Goal: Information Seeking & Learning: Learn about a topic

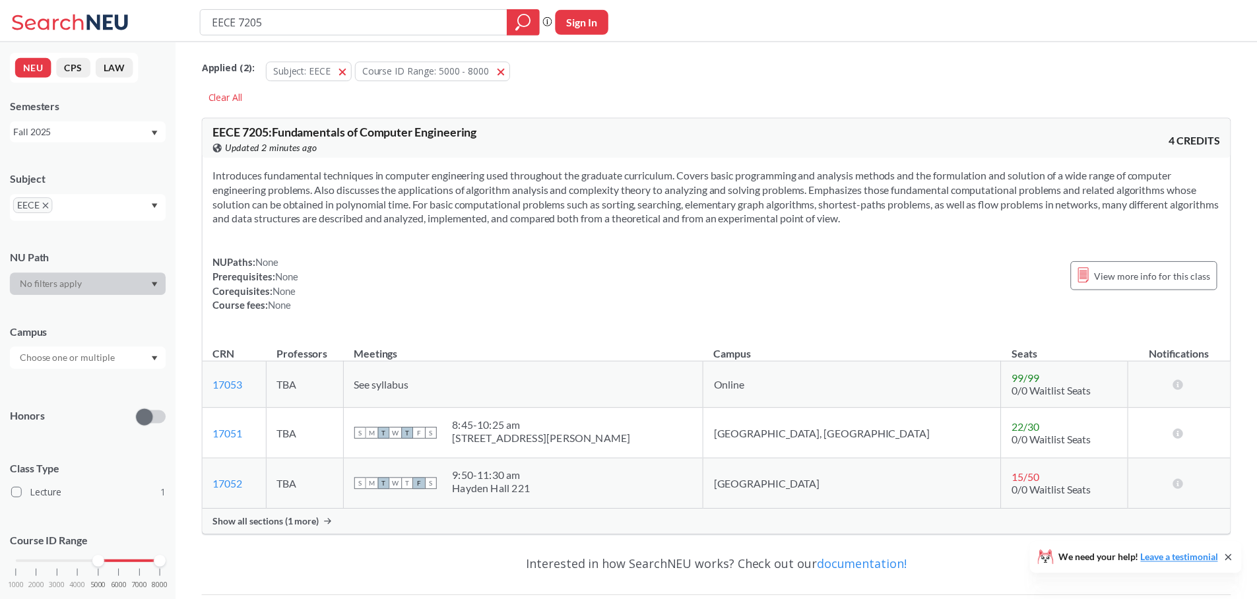
scroll to position [132, 0]
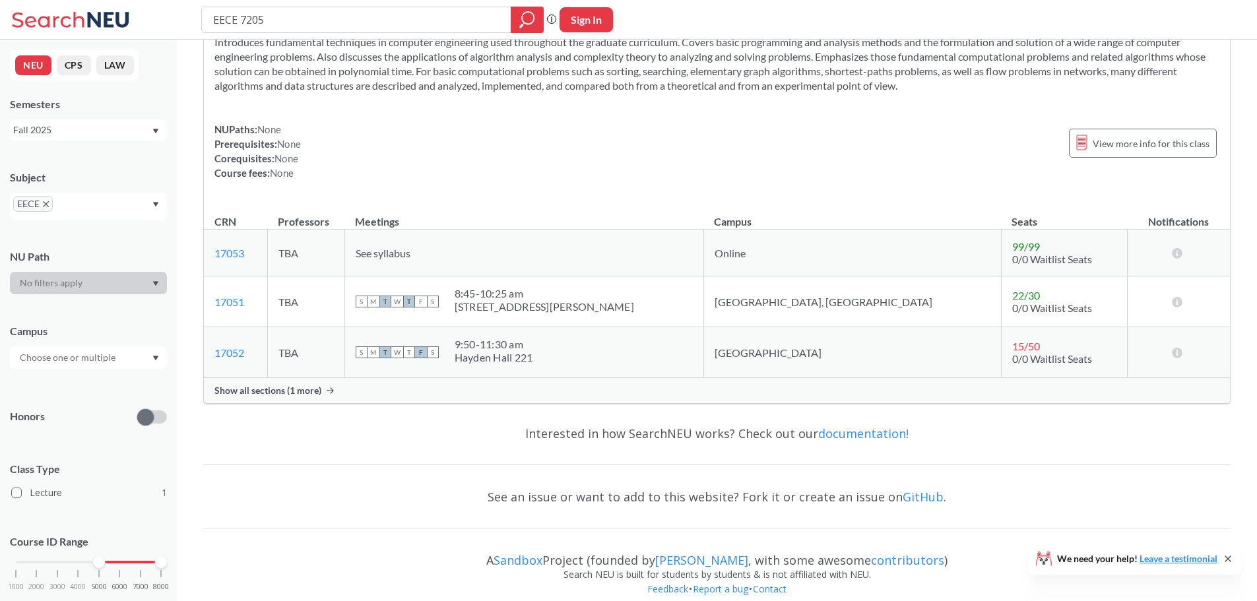
click at [308, 397] on div "Show all sections (1 more)" at bounding box center [717, 390] width 1026 height 25
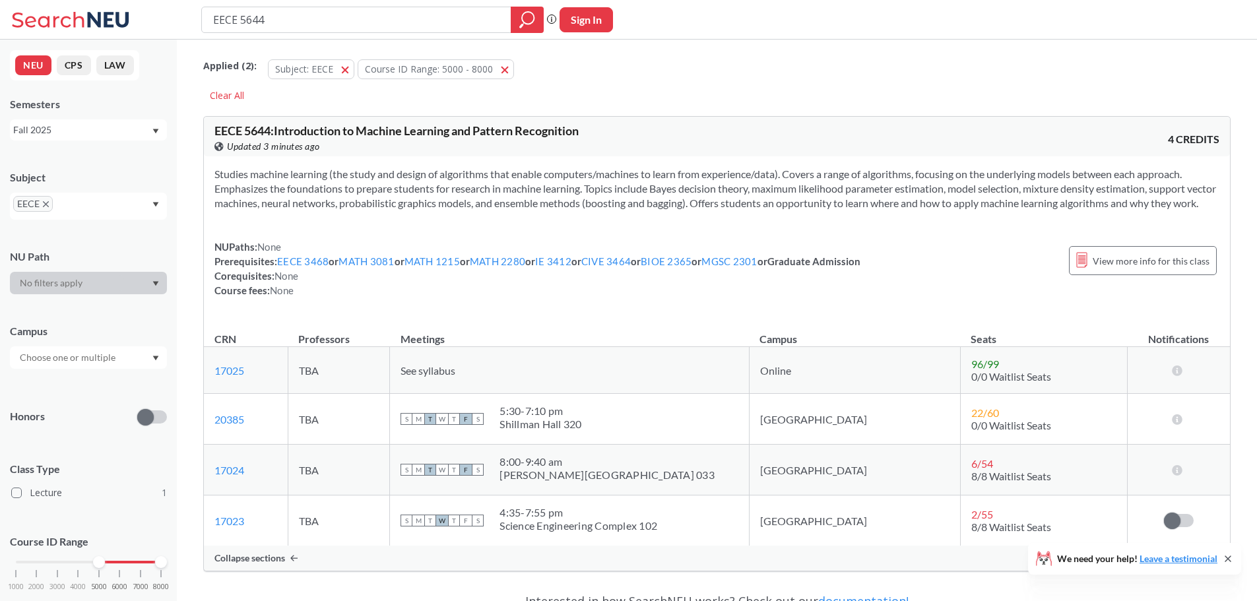
scroll to position [132, 0]
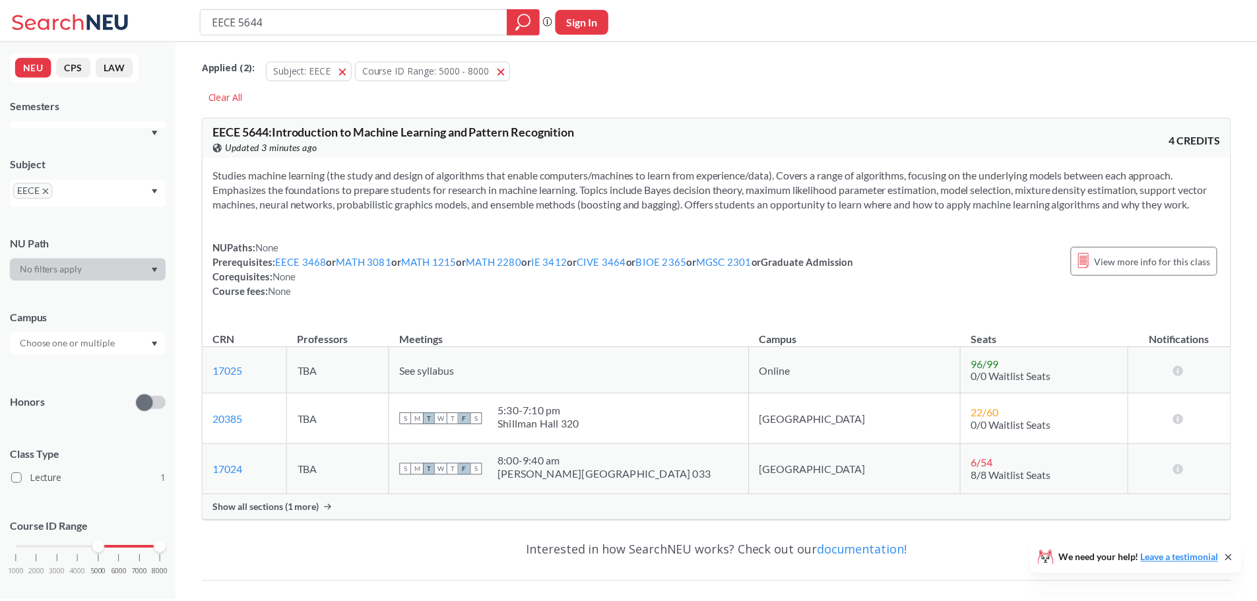
scroll to position [132, 0]
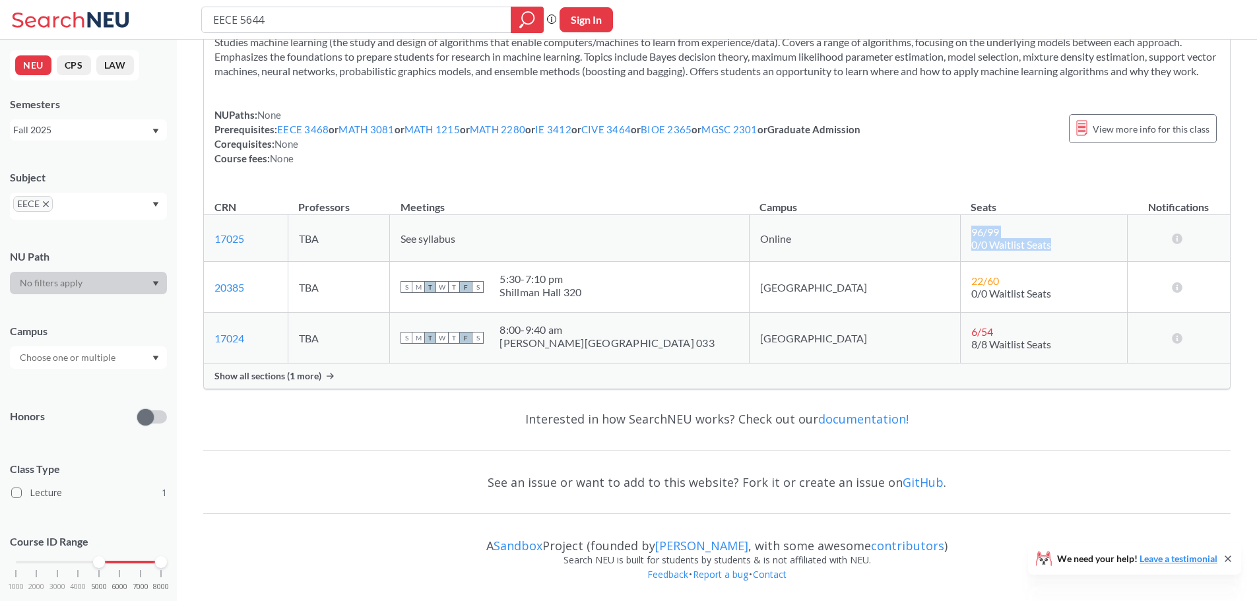
drag, startPoint x: 923, startPoint y: 248, endPoint x: 1022, endPoint y: 265, distance: 100.6
click at [1022, 262] on td "96 / 99 0/0 Waitlist Seats" at bounding box center [1043, 238] width 167 height 47
click at [334, 389] on div "Show all sections (1 more)" at bounding box center [717, 376] width 1026 height 25
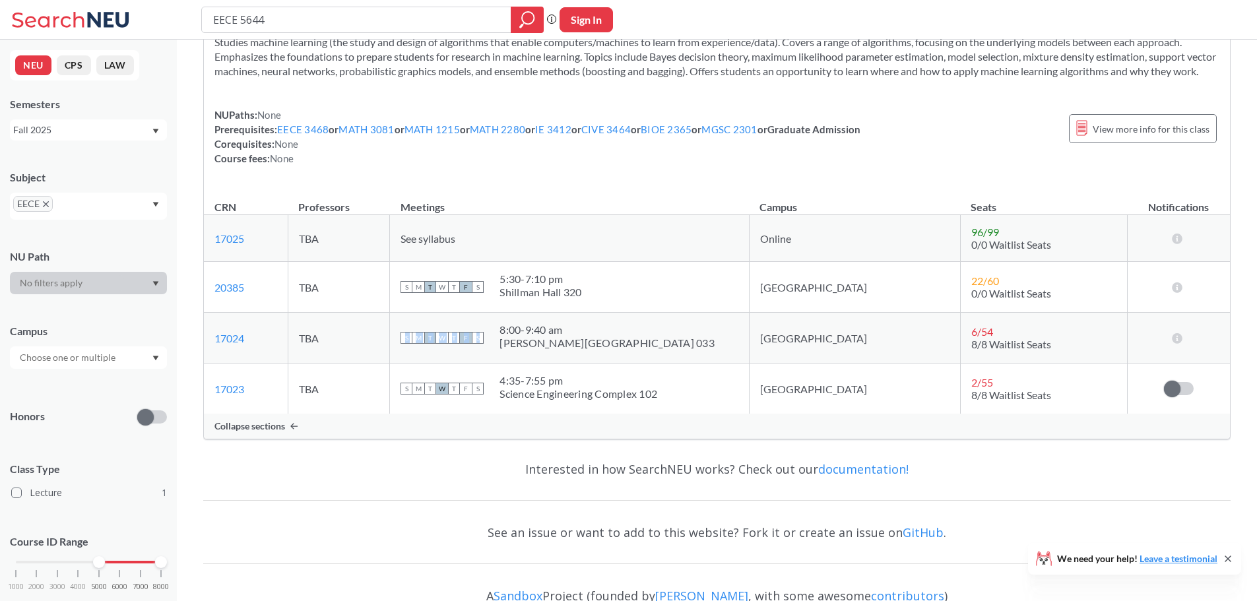
drag, startPoint x: 441, startPoint y: 348, endPoint x: 648, endPoint y: 353, distance: 207.3
click at [648, 353] on td "S M T W T F S 8:00 - 9:40 am [PERSON_NAME][GEOGRAPHIC_DATA] 033" at bounding box center [569, 338] width 359 height 51
click at [648, 352] on div "S M T W T F S 8:00 - 9:40 am [PERSON_NAME][GEOGRAPHIC_DATA] 033" at bounding box center [569, 337] width 337 height 29
click at [227, 245] on link "17025" at bounding box center [230, 238] width 30 height 13
drag, startPoint x: 925, startPoint y: 297, endPoint x: 1029, endPoint y: 308, distance: 104.2
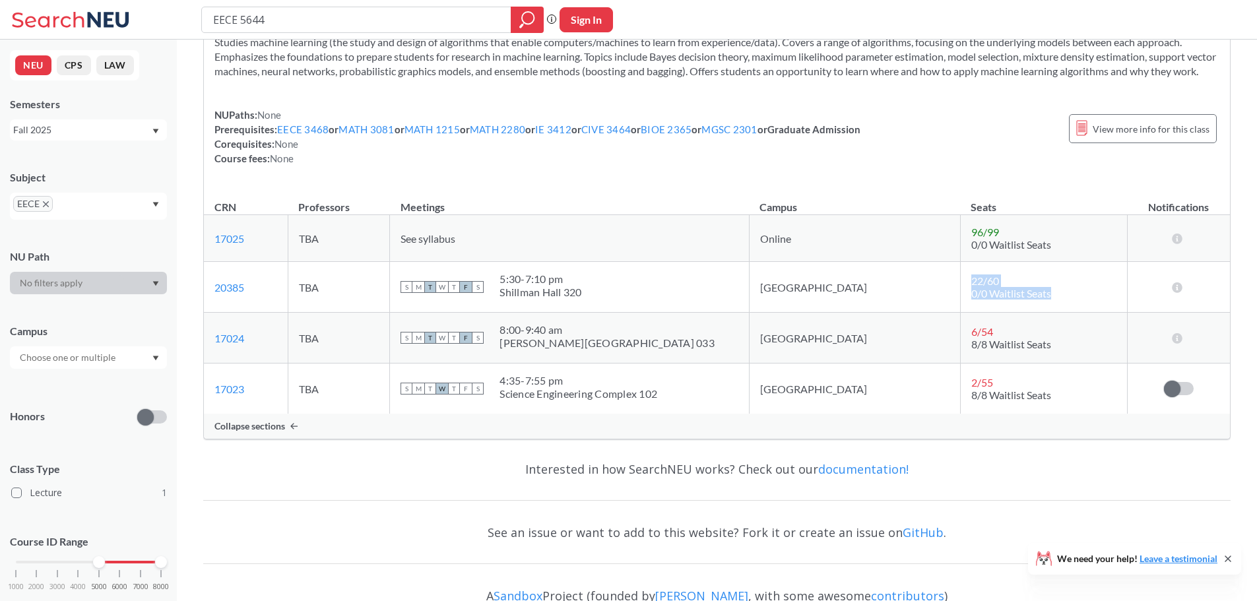
click at [1029, 308] on td "22 / 60 0/0 Waitlist Seats" at bounding box center [1043, 287] width 167 height 51
drag, startPoint x: 921, startPoint y: 340, endPoint x: 1013, endPoint y: 356, distance: 93.8
click at [1013, 356] on td "6 / 54 8/8 Waitlist Seats" at bounding box center [1043, 338] width 167 height 51
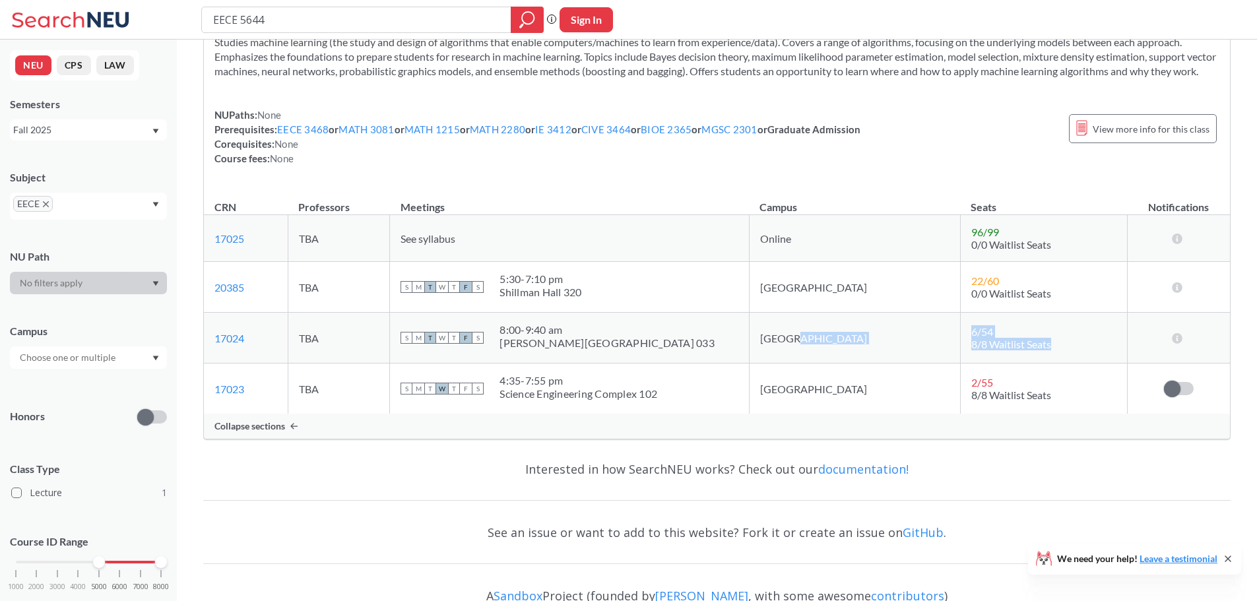
drag, startPoint x: 1038, startPoint y: 362, endPoint x: 906, endPoint y: 344, distance: 133.3
click at [906, 344] on tr "17024 View this section on Banner. TBA S M T W T F S 8:00 - 9:40 am [PERSON_NAM…" at bounding box center [717, 338] width 1026 height 51
click at [1039, 364] on td "6 / 54 8/8 Waitlist Seats" at bounding box center [1043, 338] width 167 height 51
drag, startPoint x: 931, startPoint y: 299, endPoint x: 1022, endPoint y: 315, distance: 91.8
click at [1022, 313] on td "22 / 60 0/0 Waitlist Seats" at bounding box center [1043, 287] width 167 height 51
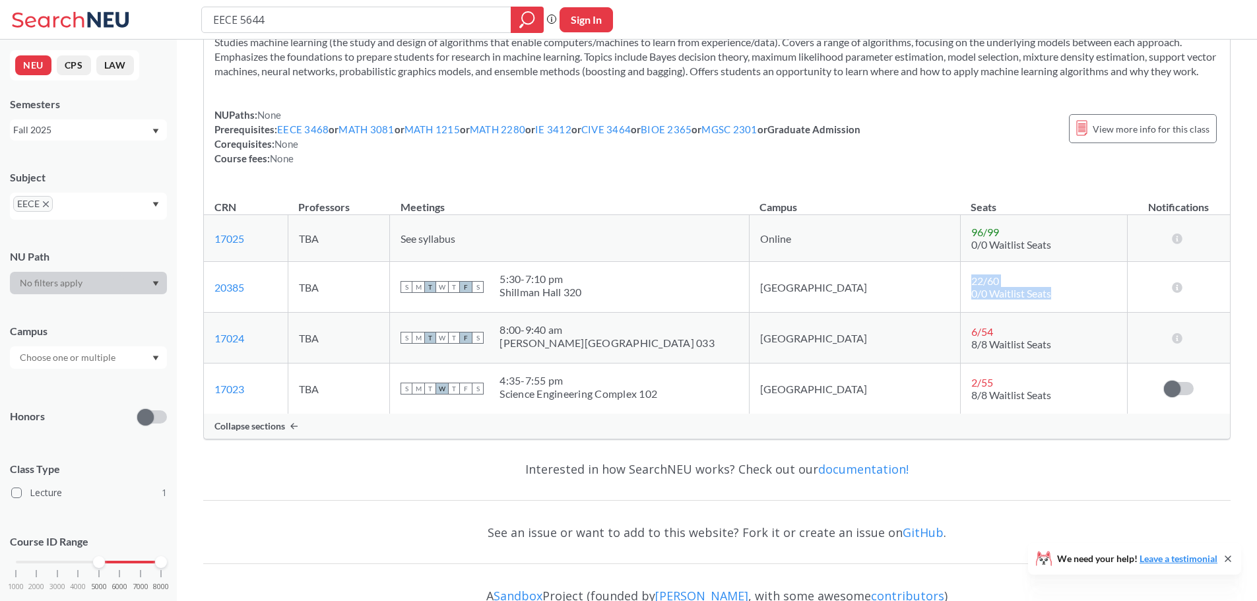
click at [1022, 313] on td "22 / 60 0/0 Waitlist Seats" at bounding box center [1043, 287] width 167 height 51
